Goal: Transaction & Acquisition: Purchase product/service

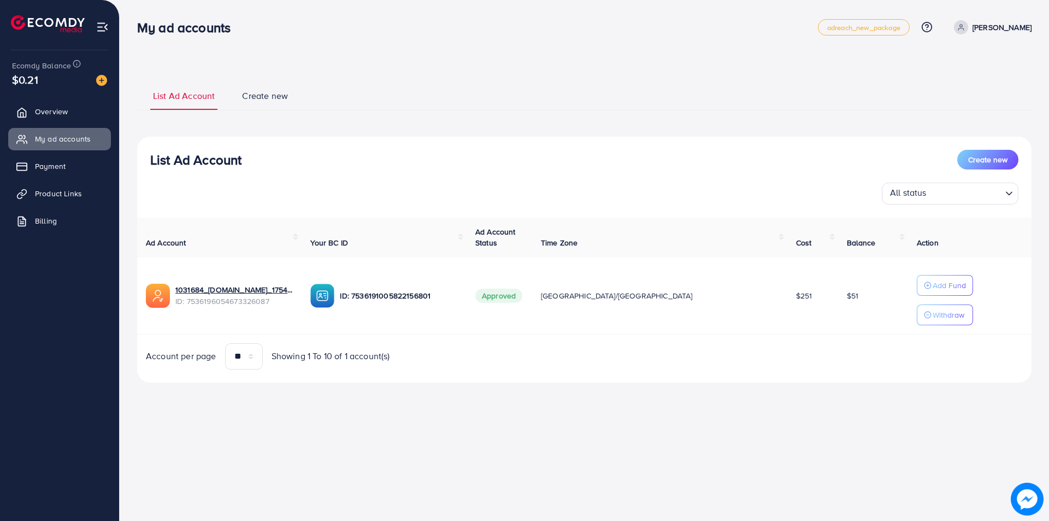
click at [483, 116] on div "**********" at bounding box center [584, 232] width 894 height 302
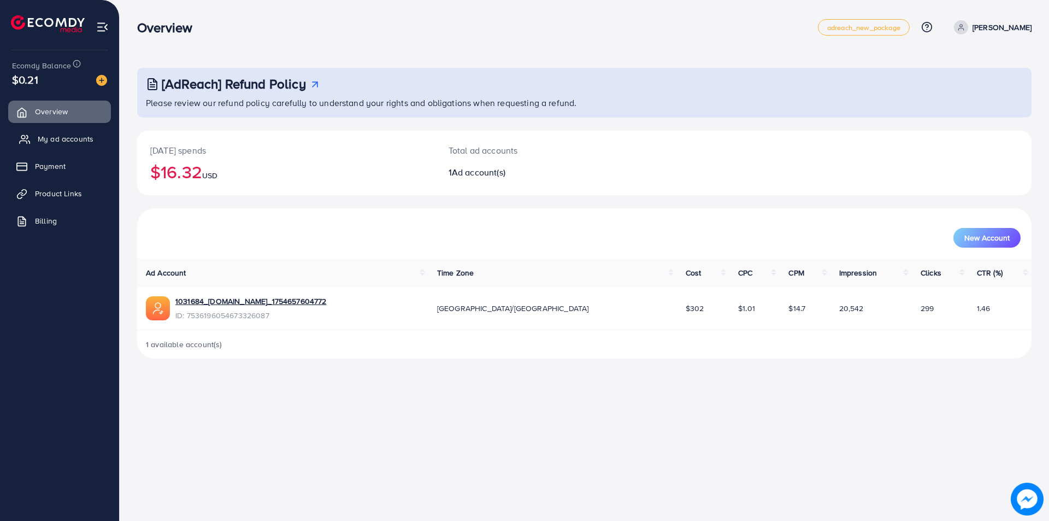
click at [47, 139] on span "My ad accounts" at bounding box center [66, 138] width 56 height 11
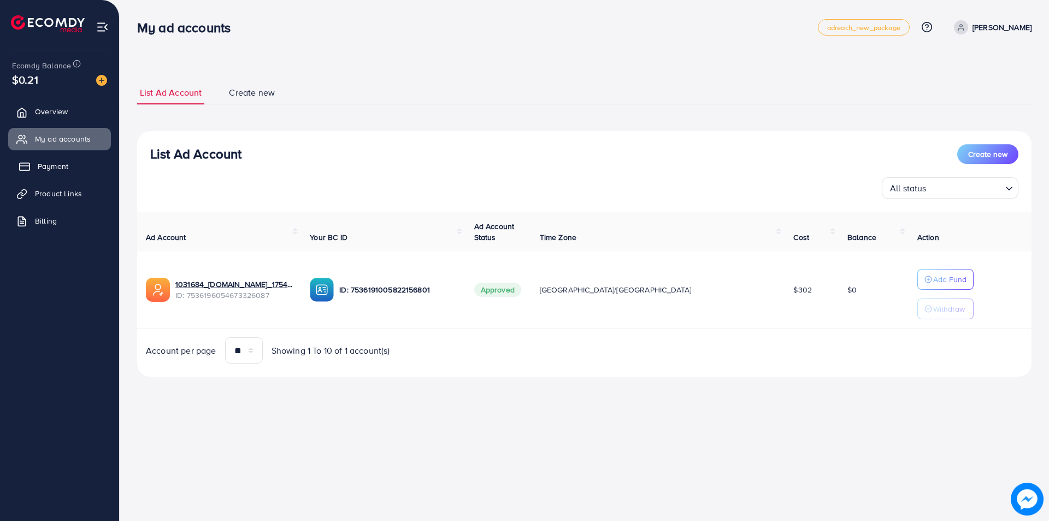
click at [49, 173] on link "Payment" at bounding box center [59, 166] width 103 height 22
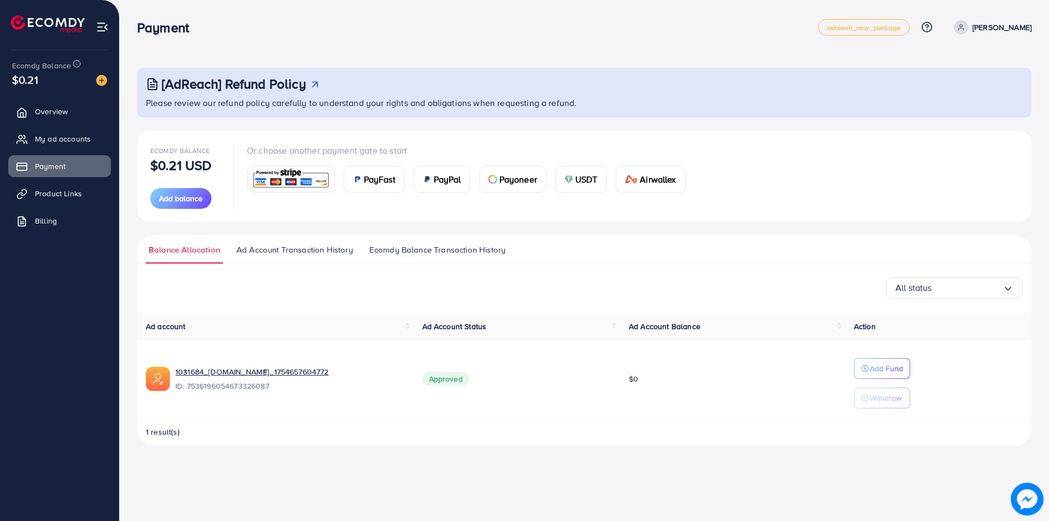
click at [422, 250] on span "Ecomdy Balance Transaction History" at bounding box center [437, 250] width 136 height 12
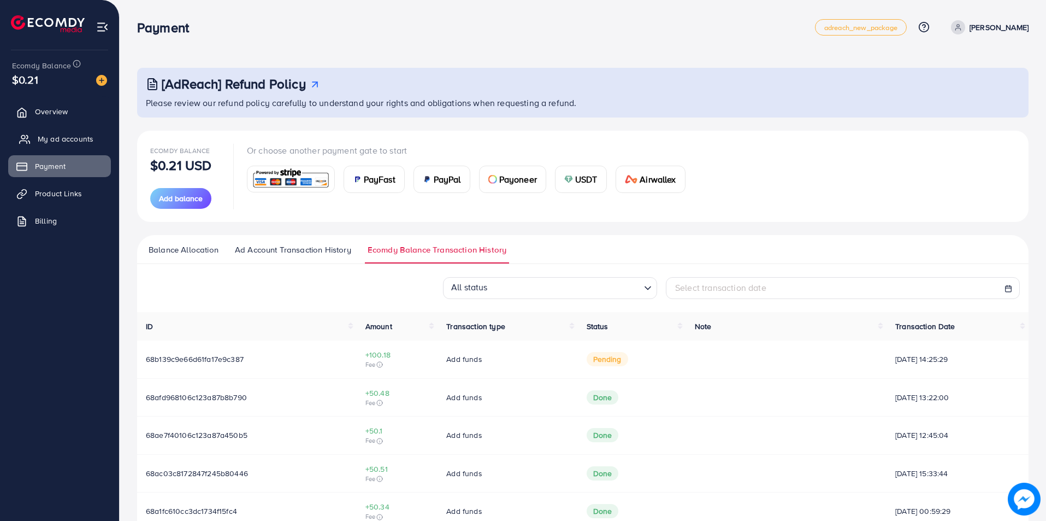
click at [52, 138] on span "My ad accounts" at bounding box center [66, 138] width 56 height 11
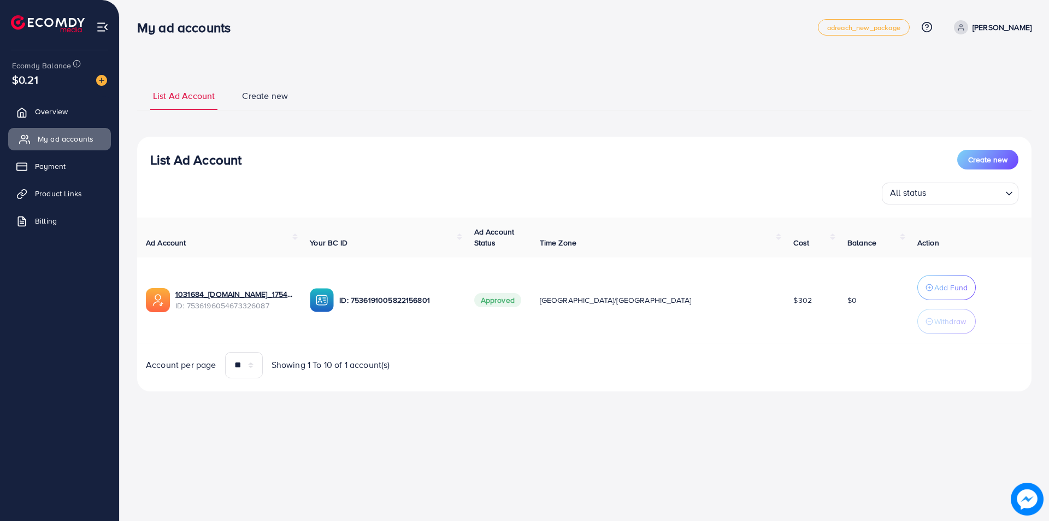
click at [52, 138] on span "My ad accounts" at bounding box center [66, 138] width 56 height 11
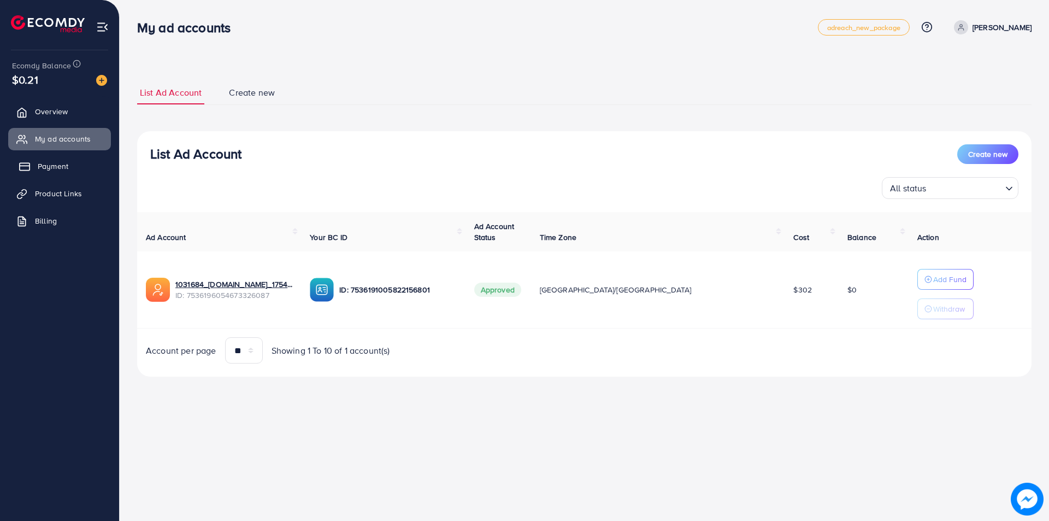
click at [45, 172] on link "Payment" at bounding box center [59, 166] width 103 height 22
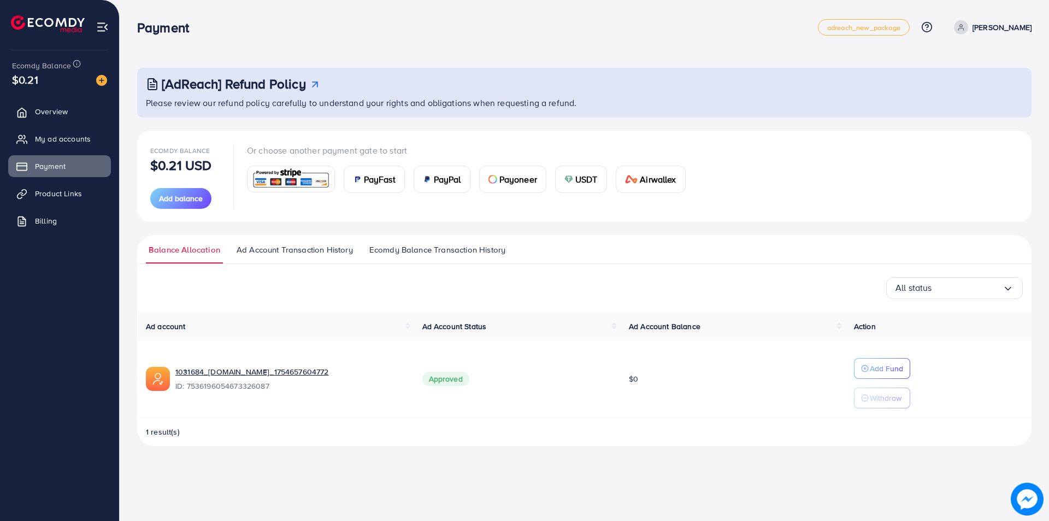
click at [448, 255] on span "Ecomdy Balance Transaction History" at bounding box center [437, 250] width 136 height 12
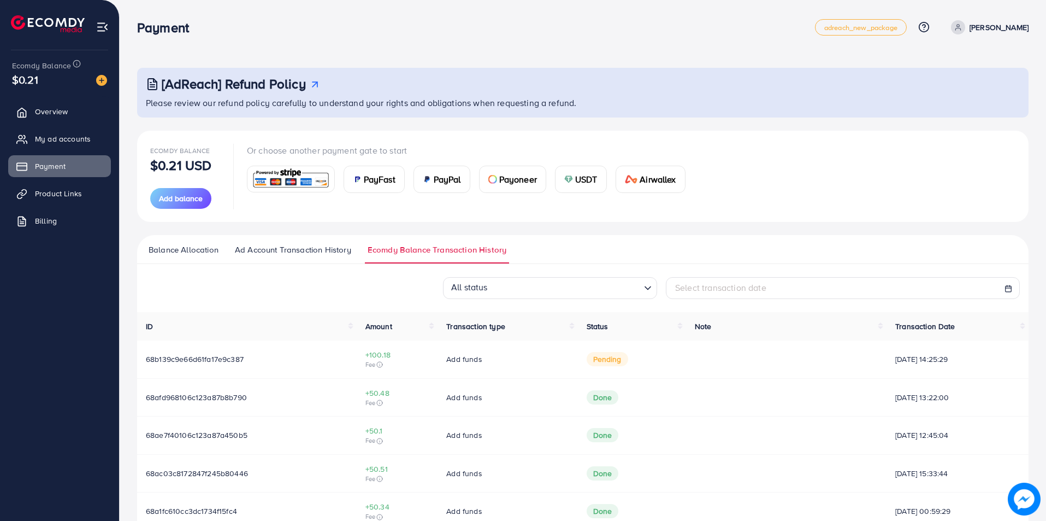
click at [595, 179] on span "USDT" at bounding box center [586, 179] width 22 height 13
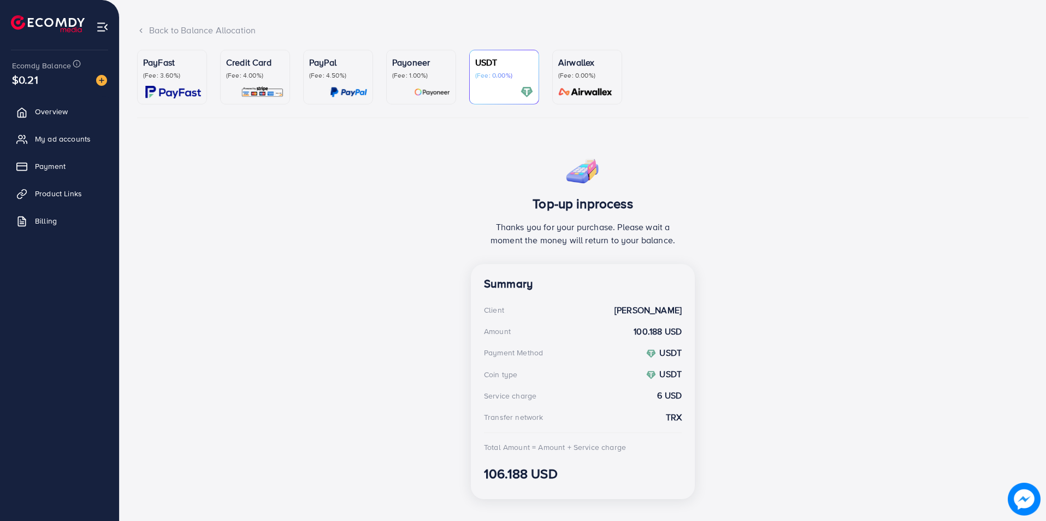
scroll to position [74, 0]
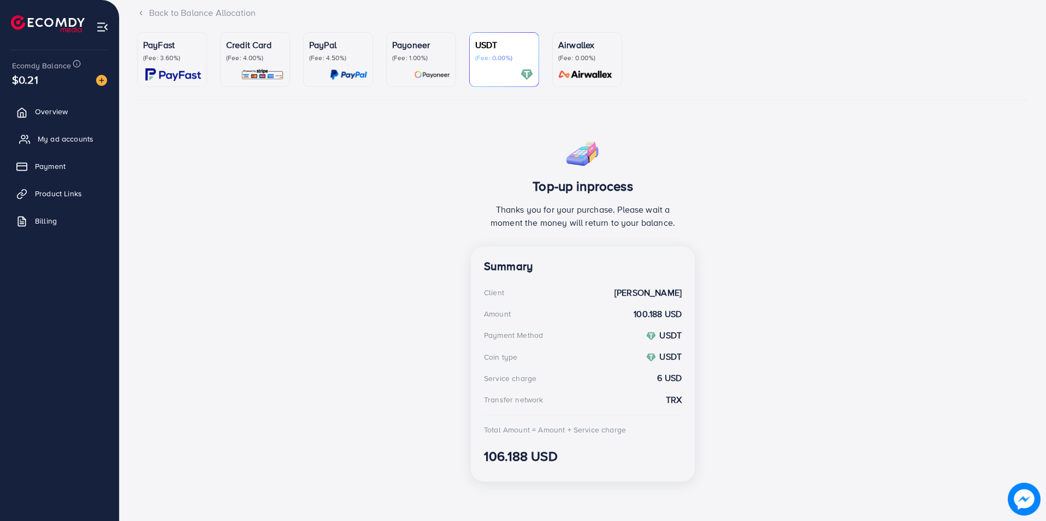
click at [45, 132] on link "My ad accounts" at bounding box center [59, 139] width 103 height 22
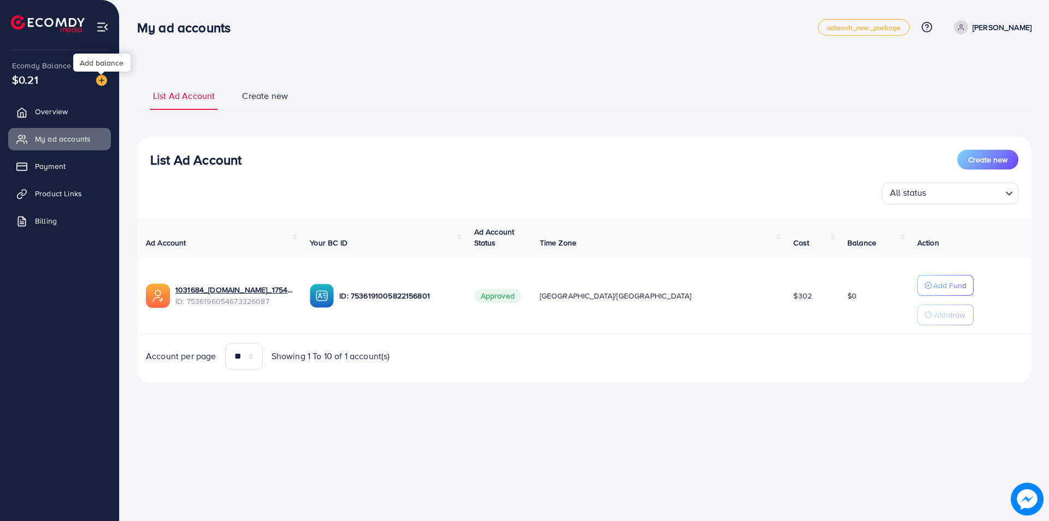
click at [98, 81] on img at bounding box center [101, 80] width 11 height 11
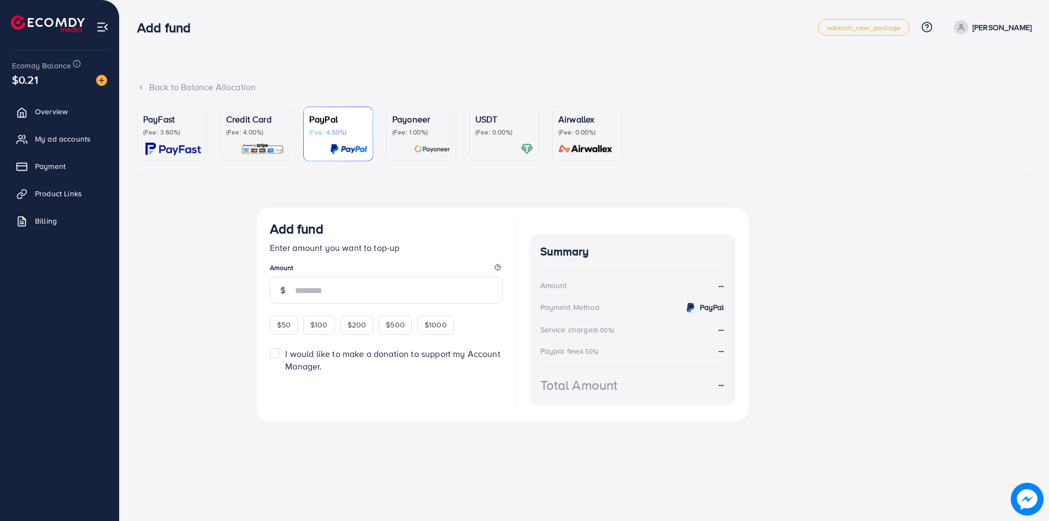
click at [494, 146] on div at bounding box center [504, 149] width 58 height 13
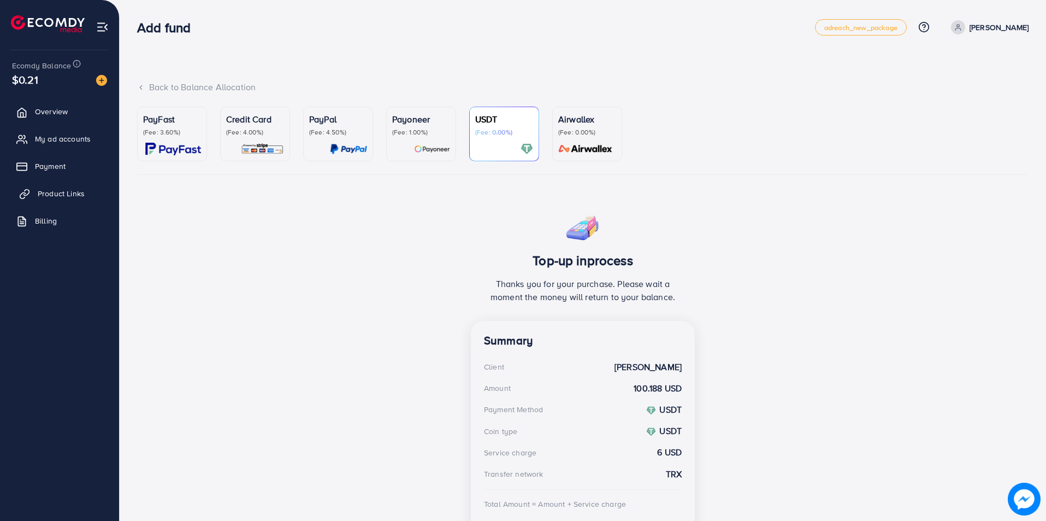
click at [43, 197] on span "Product Links" at bounding box center [61, 193] width 47 height 11
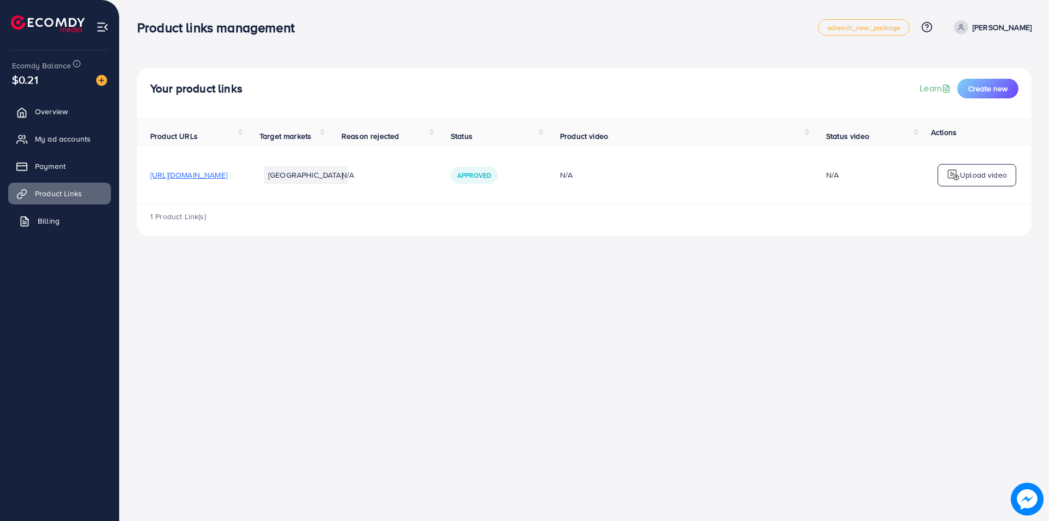
click at [57, 215] on span "Billing" at bounding box center [49, 220] width 22 height 11
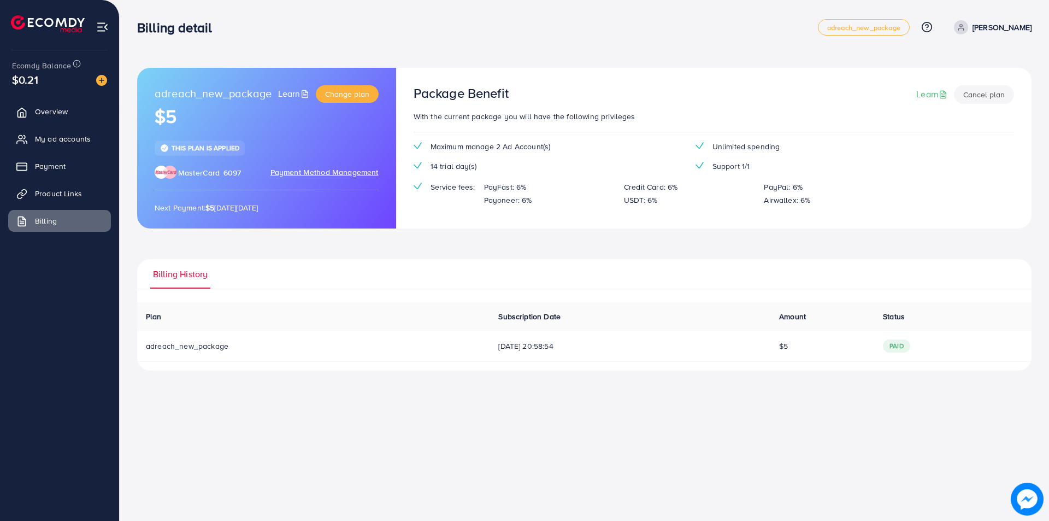
click at [951, 137] on div "Package Benefit Learn Cancel plan With the current package you will have the fo…" at bounding box center [713, 148] width 635 height 161
click at [1019, 501] on img at bounding box center [1026, 498] width 33 height 33
click at [580, 2] on div "adreach_new_package Learn Change plan $5 This plan is applied MasterCard 6097 P…" at bounding box center [584, 194] width 929 height 388
click at [1042, 97] on div "adreach_new_package Learn Change plan $5 This plan is applied MasterCard 6097 P…" at bounding box center [584, 194] width 929 height 388
click at [46, 143] on span "My ad accounts" at bounding box center [66, 138] width 56 height 11
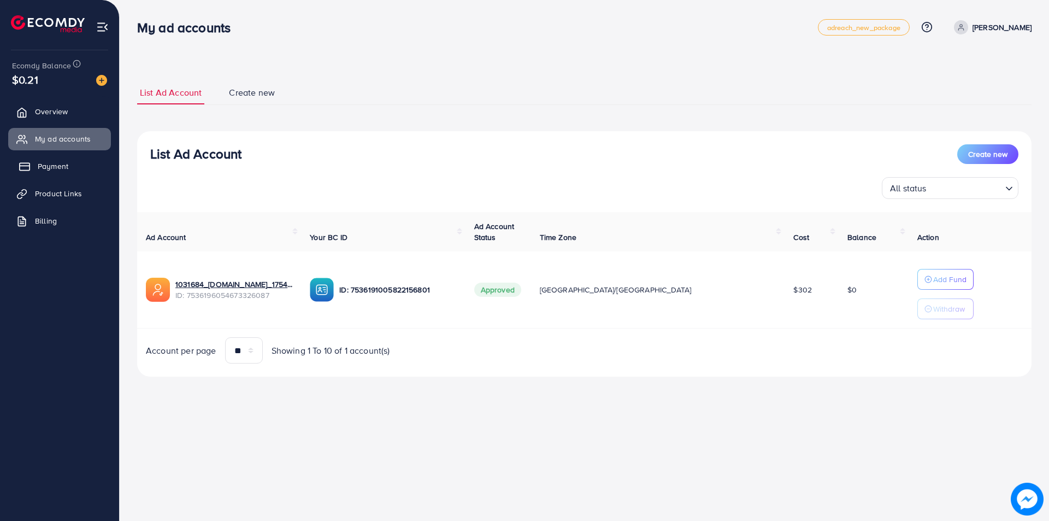
click at [49, 166] on span "Payment" at bounding box center [53, 166] width 31 height 11
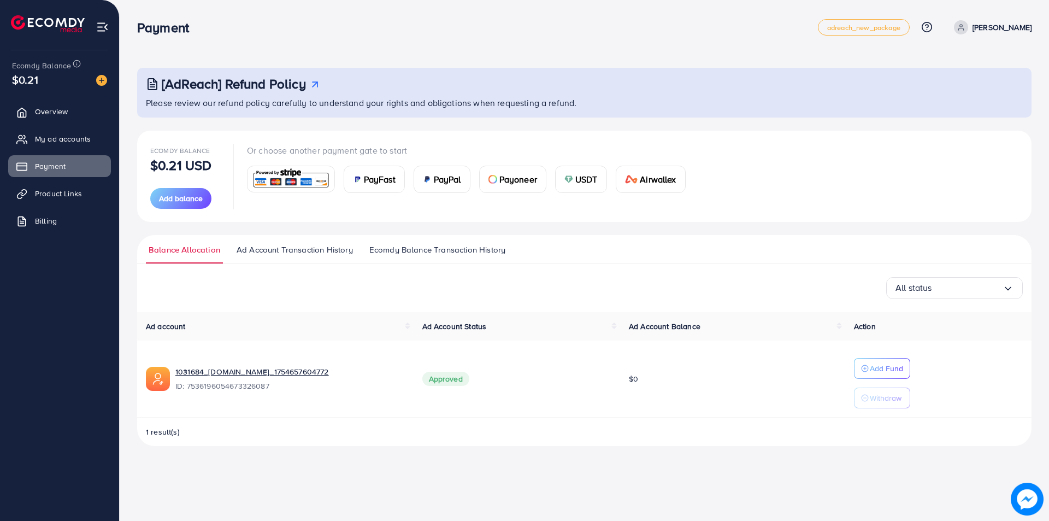
click at [576, 183] on span "USDT" at bounding box center [586, 179] width 22 height 13
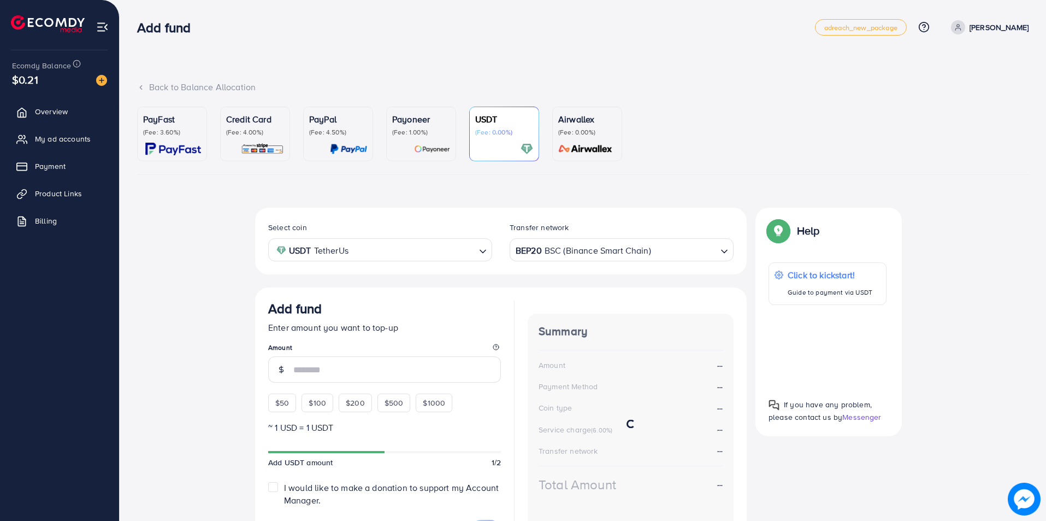
click at [577, 184] on div "PayFast (Fee: 3.60%) Credit Card (Fee: 4.00%) PayPal (Fee: 4.50%) Payoneer (Fee…" at bounding box center [582, 335] width 891 height 456
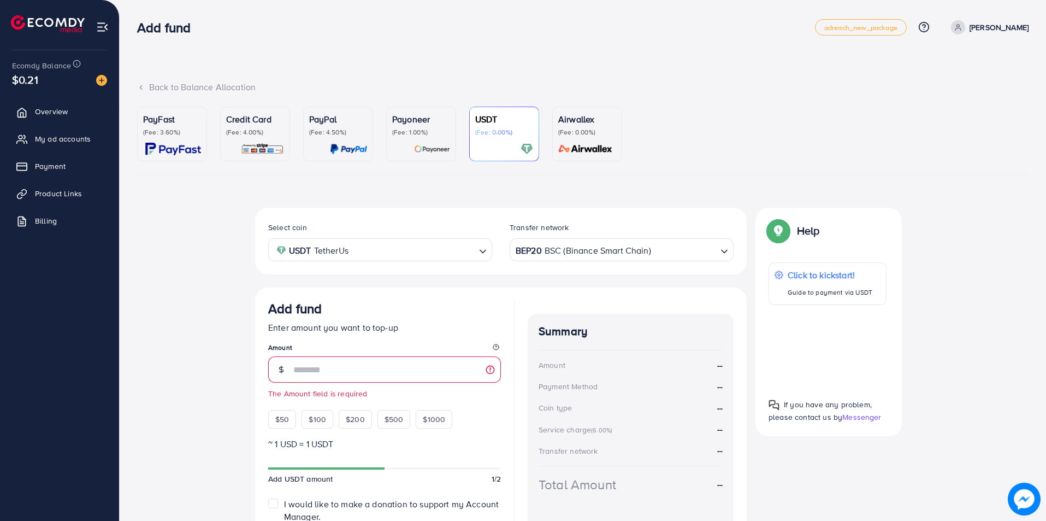
scroll to position [55, 0]
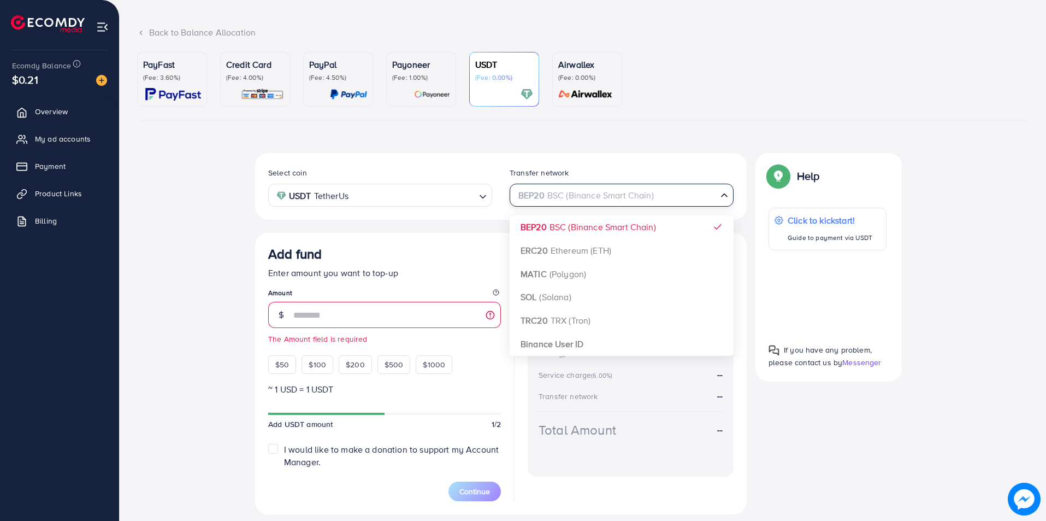
click at [593, 191] on div "BEP20 BSC (Binance Smart Chain)" at bounding box center [615, 194] width 204 height 19
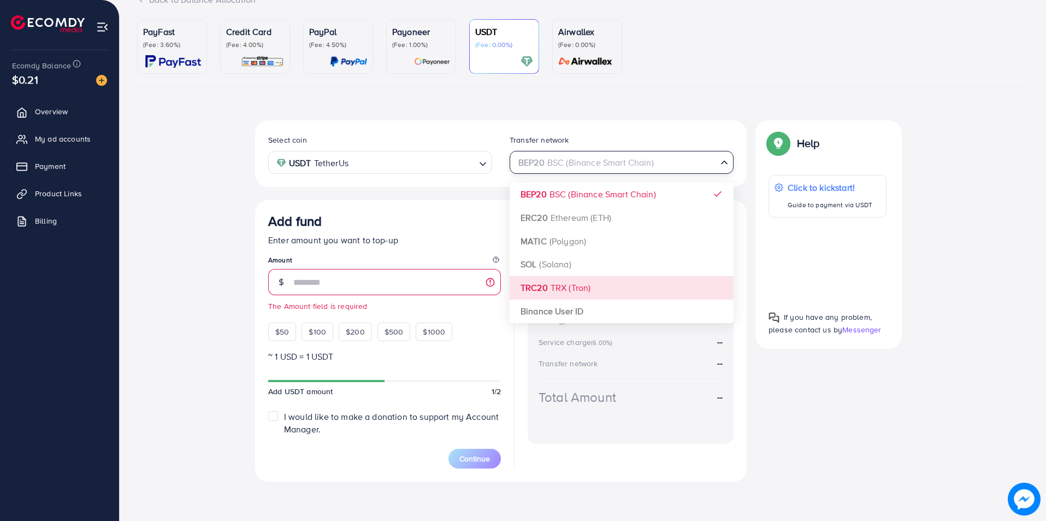
click at [559, 289] on div "Select coin USDT TetherUs Loading... Transfer network BEP20 BSC (Binance Smart …" at bounding box center [501, 300] width 492 height 361
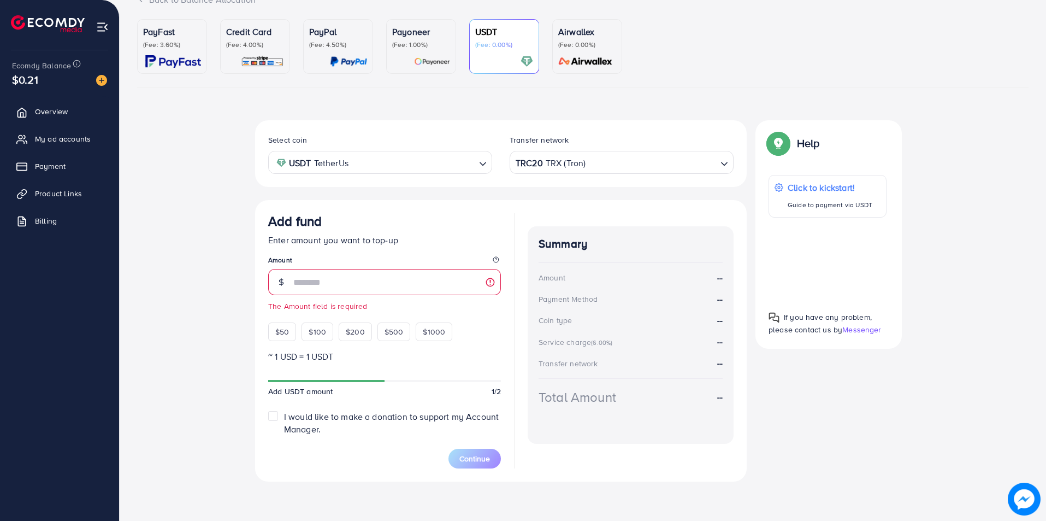
click at [465, 228] on div "Add fund" at bounding box center [384, 223] width 233 height 20
click at [316, 331] on span "$100" at bounding box center [317, 331] width 17 height 11
type input "***"
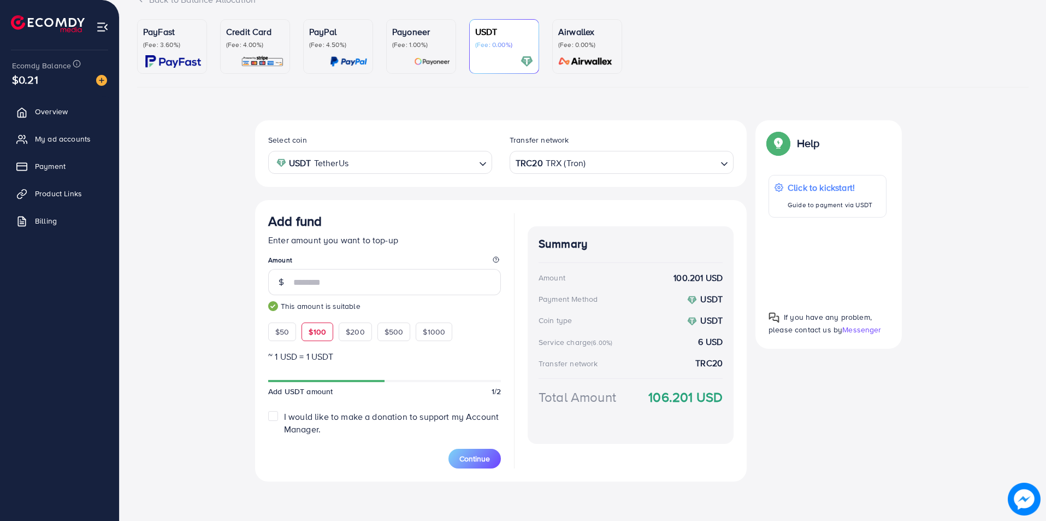
click at [284, 418] on label "I would like to make a donation to support my Account Manager." at bounding box center [392, 422] width 217 height 25
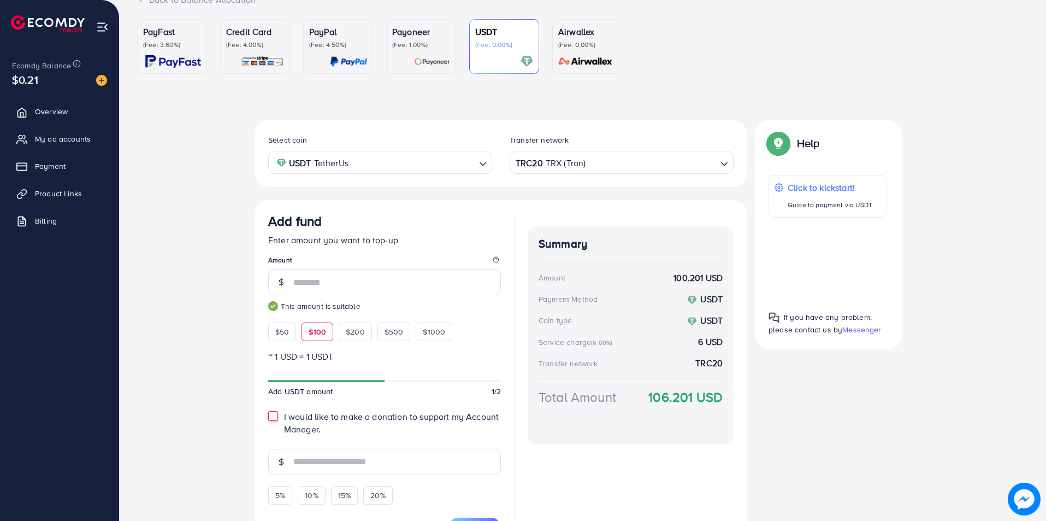
scroll to position [156, 0]
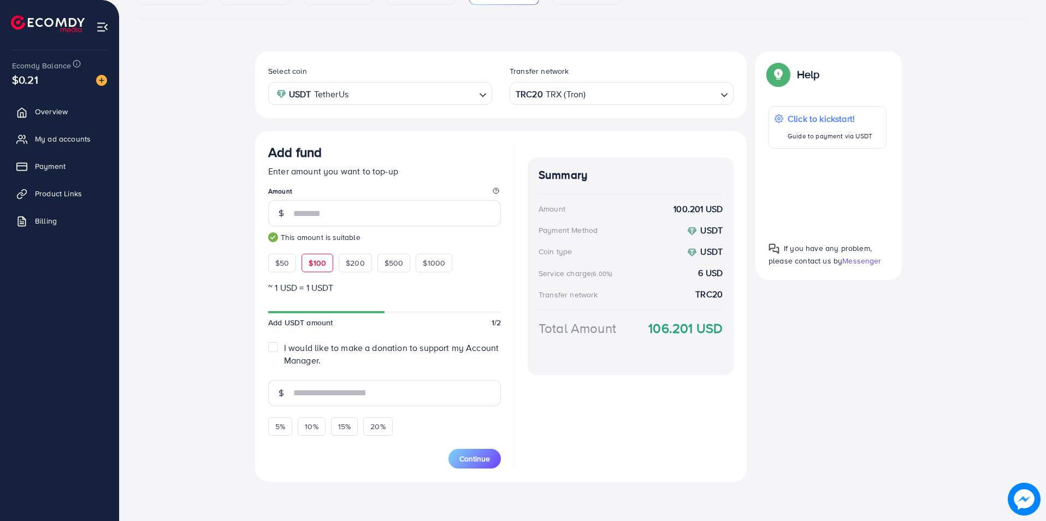
click at [284, 348] on label "I would like to make a donation to support my Account Manager." at bounding box center [392, 353] width 217 height 25
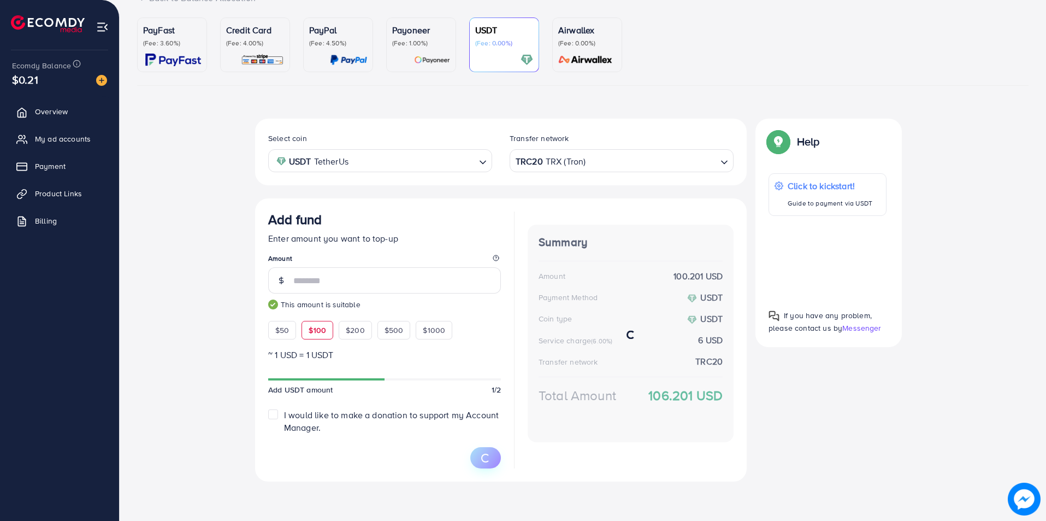
click at [457, 459] on div at bounding box center [384, 451] width 233 height 34
click at [471, 456] on span "Continue" at bounding box center [474, 458] width 31 height 11
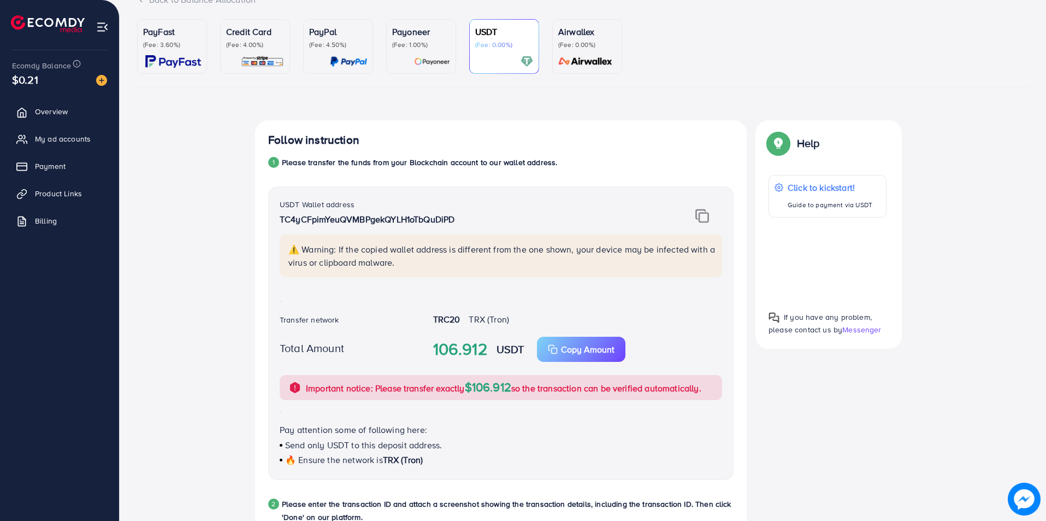
scroll to position [306, 0]
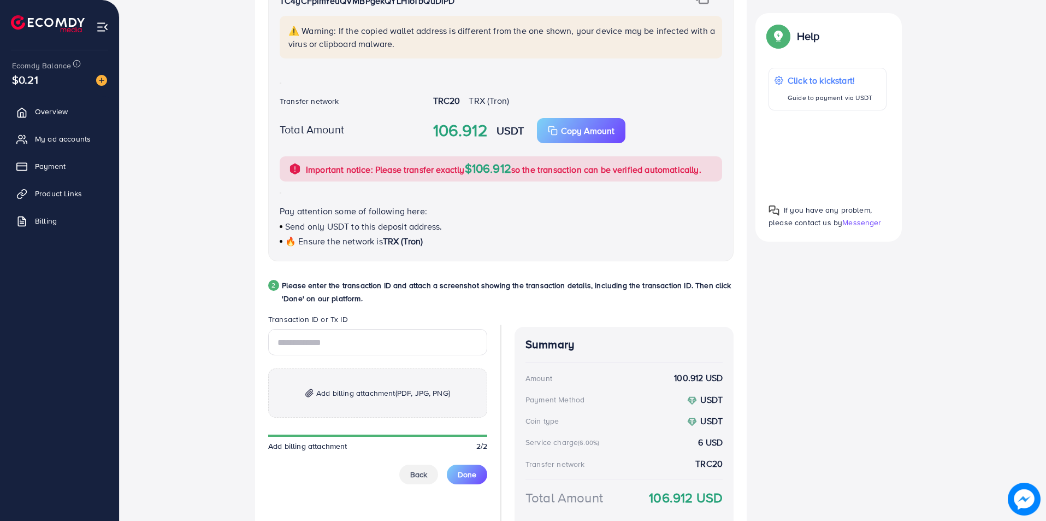
click at [808, 325] on div "Follow instruction 1 Please transfer the funds from your Blockchain account to …" at bounding box center [582, 229] width 655 height 655
